Goal: Check status: Check status

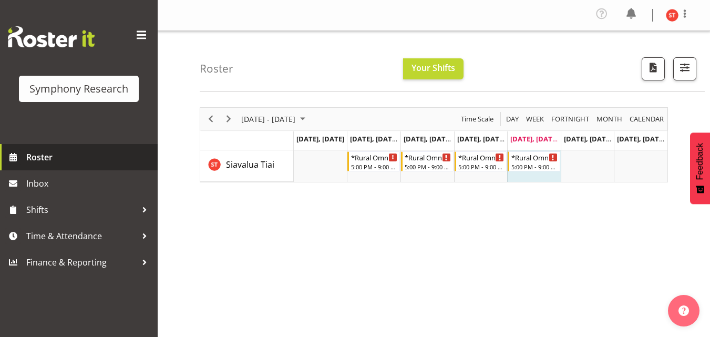
click at [44, 152] on span "Roster" at bounding box center [89, 157] width 126 height 16
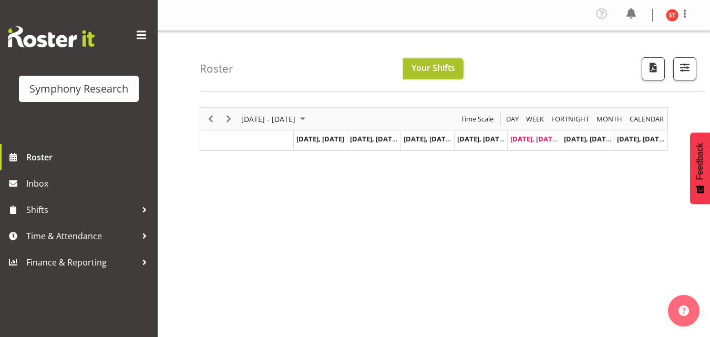
click at [437, 71] on span "Your Shifts" at bounding box center [434, 68] width 44 height 12
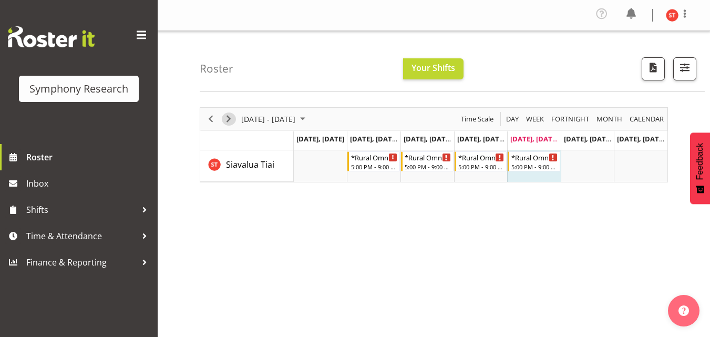
click at [225, 114] on span "Next" at bounding box center [228, 118] width 13 height 13
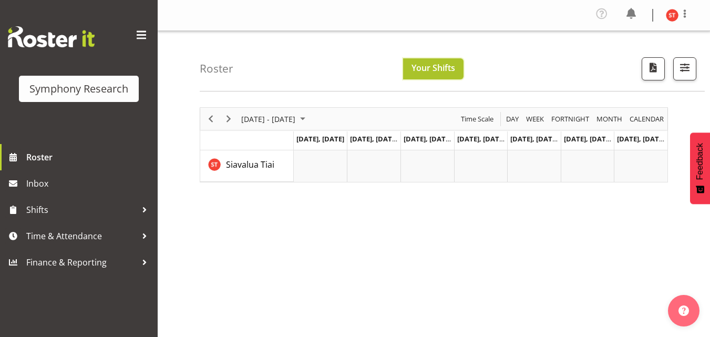
click at [442, 65] on span "Your Shifts" at bounding box center [434, 68] width 44 height 12
click at [378, 160] on td "Timeline Week of September 5, 2025" at bounding box center [374, 166] width 54 height 32
click at [450, 163] on td "Timeline Week of September 5, 2025" at bounding box center [428, 166] width 54 height 32
click at [434, 206] on div "[DATE] - [DATE] [DATE] Day Week Fortnight Month calendar Month Agenda Time Scal…" at bounding box center [455, 309] width 510 height 420
